Goal: Information Seeking & Learning: Compare options

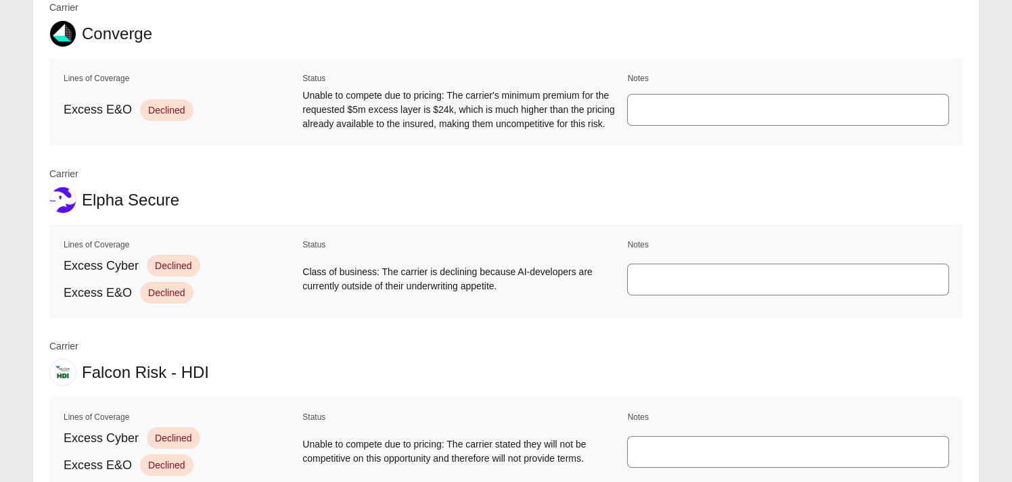
scroll to position [1557, 0]
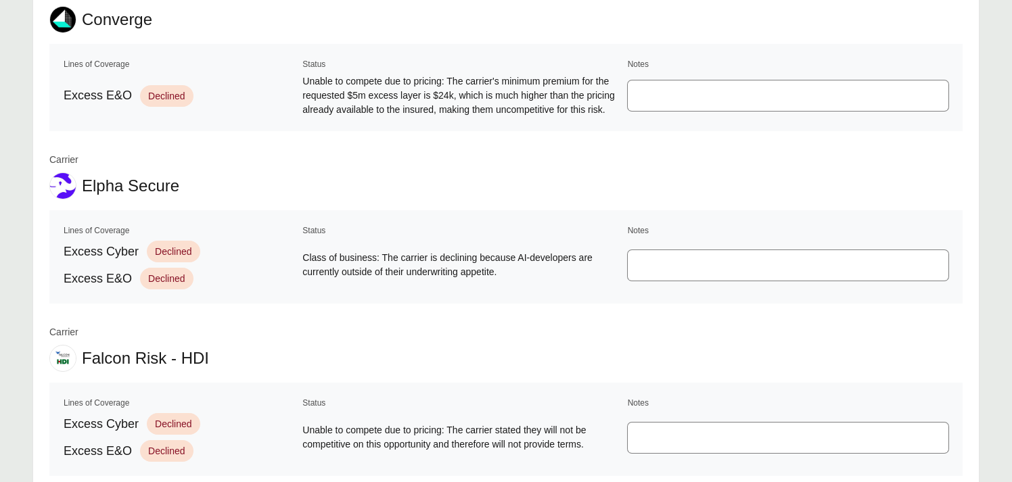
click at [398, 170] on div "Carrier Elpha Secure" at bounding box center [505, 176] width 913 height 47
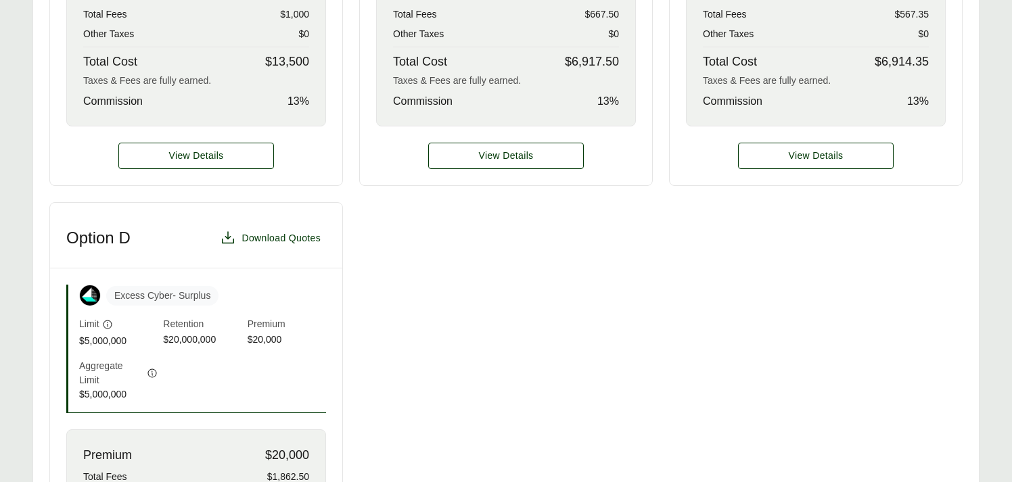
scroll to position [783, 0]
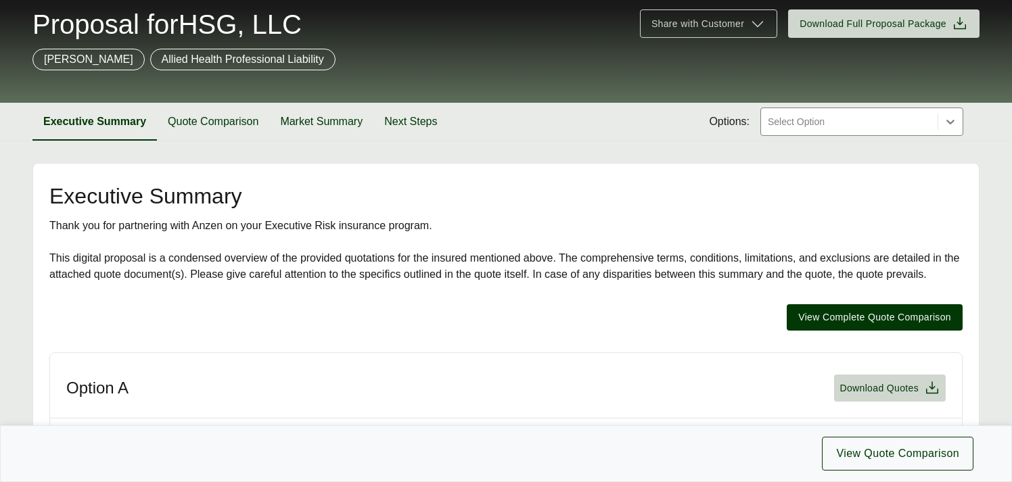
scroll to position [85, 0]
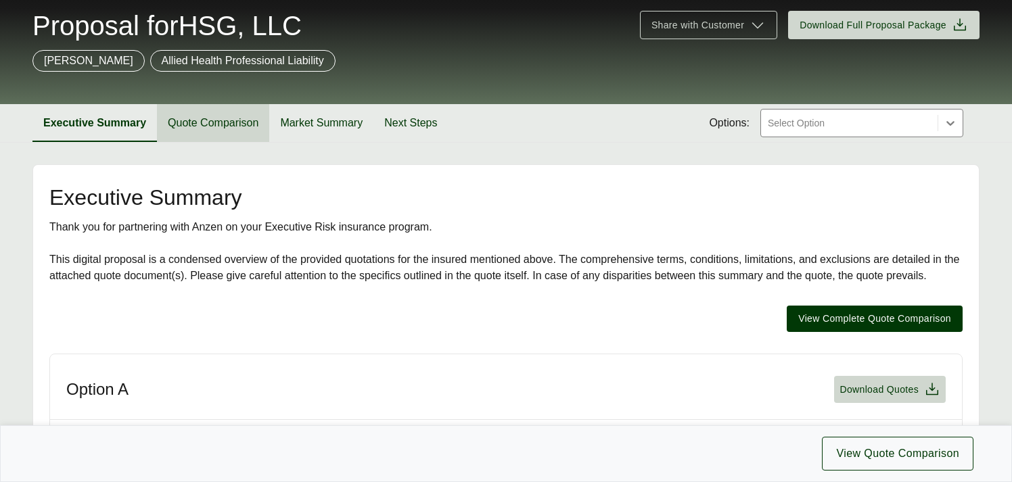
click at [208, 122] on button "Quote Comparison" at bounding box center [213, 123] width 112 height 38
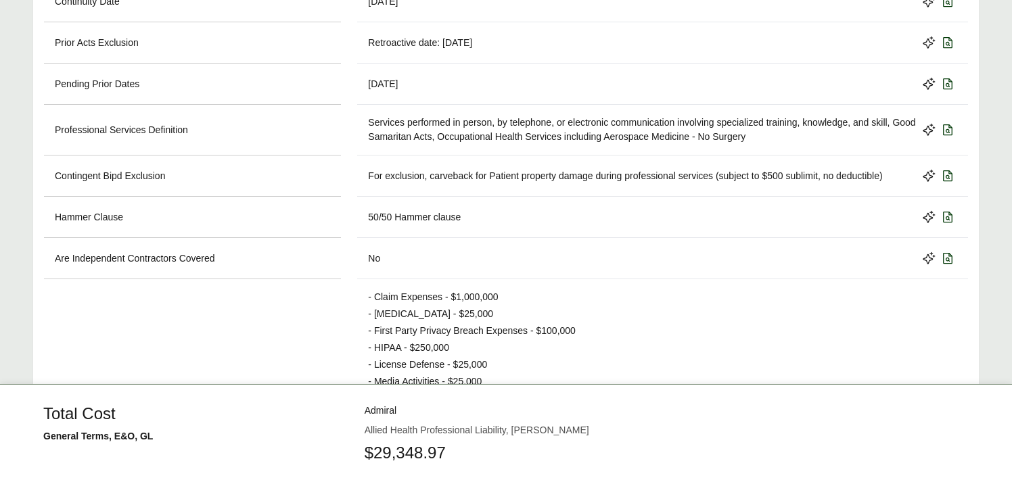
scroll to position [840, 0]
